Goal: Transaction & Acquisition: Purchase product/service

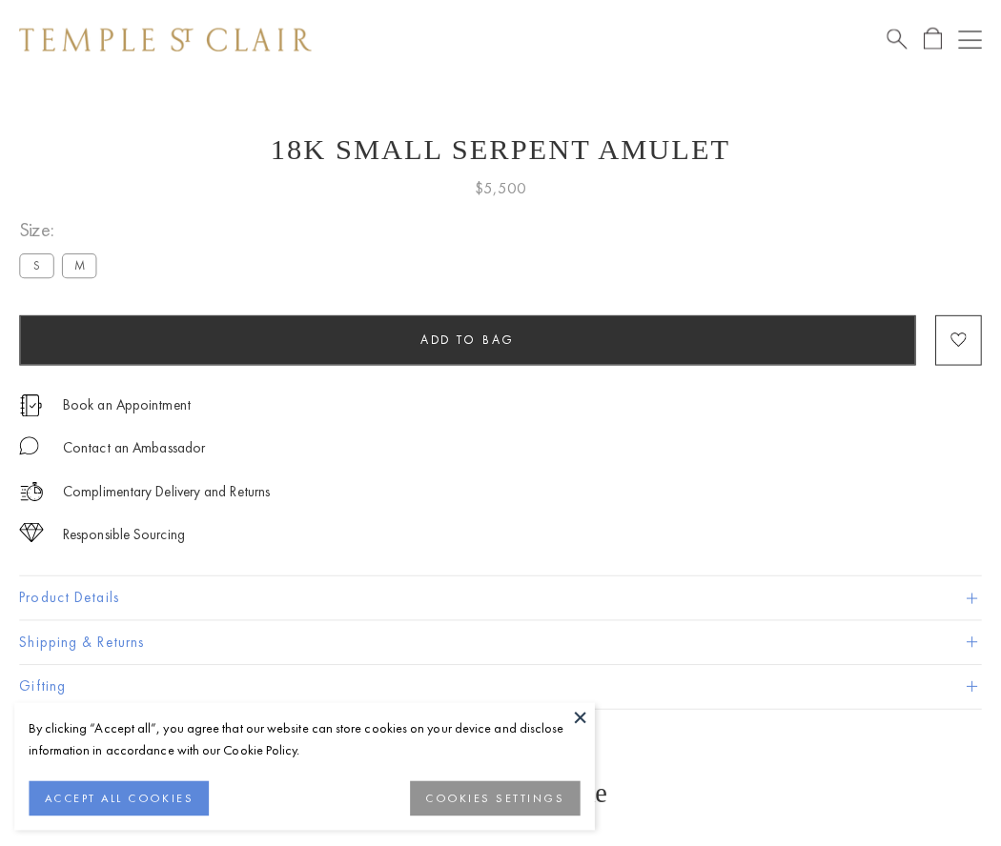
scroll to position [76, 0]
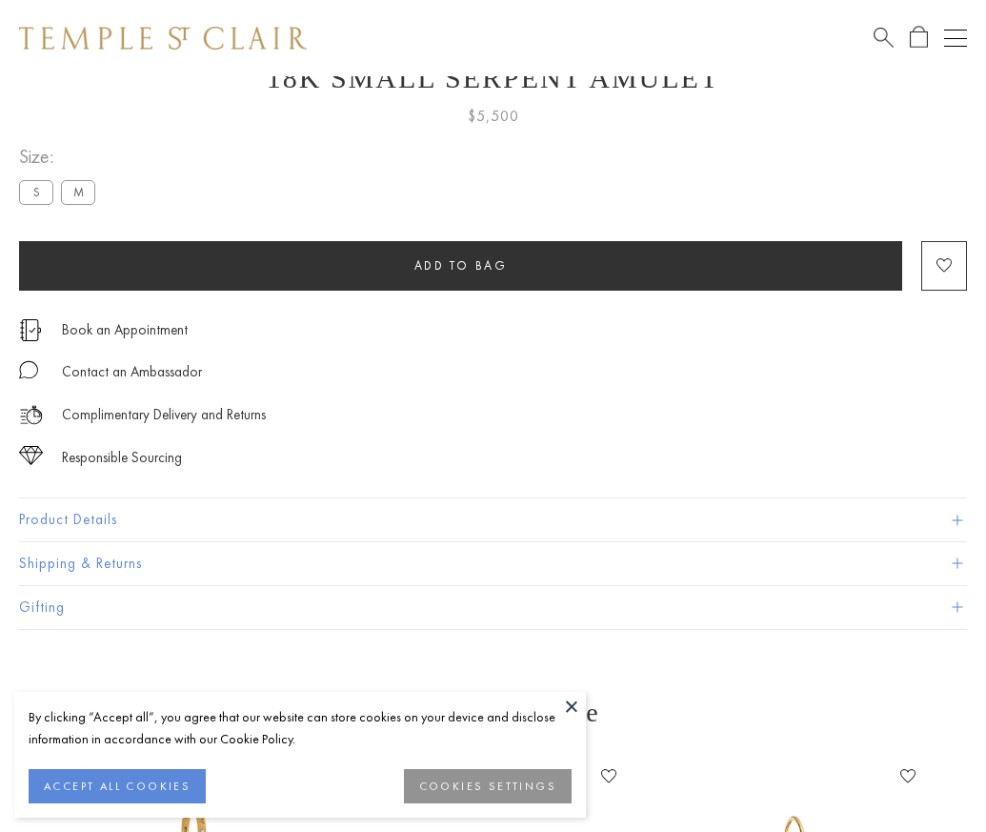
click at [460, 265] on span "Add to bag" at bounding box center [461, 265] width 93 height 16
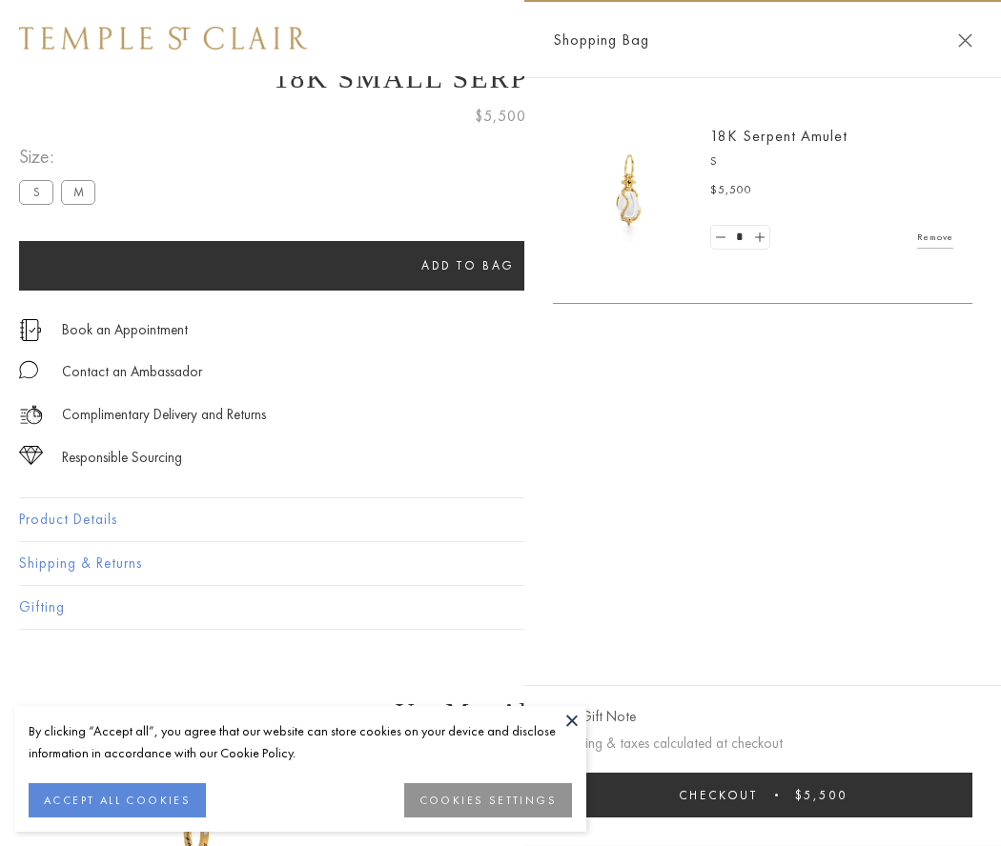
click at [762, 795] on button "Checkout $5,500" at bounding box center [762, 795] width 419 height 45
